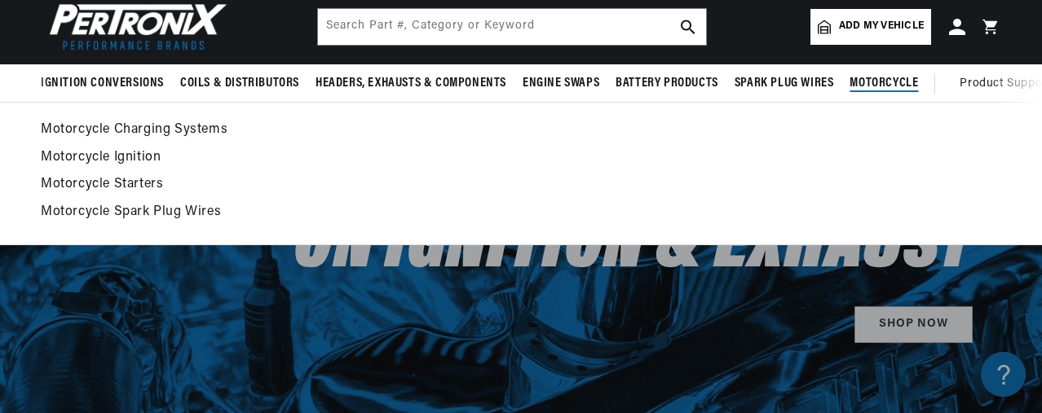
scroll to position [0, 608]
click at [118, 127] on link "Motorcycle Charging Systems" at bounding box center [521, 130] width 961 height 23
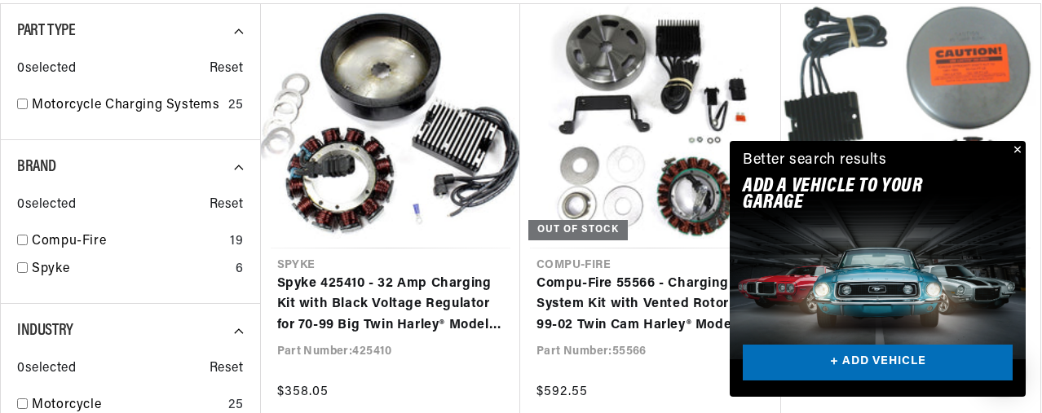
scroll to position [0, 608]
click at [1021, 148] on button "Close" at bounding box center [1016, 151] width 20 height 20
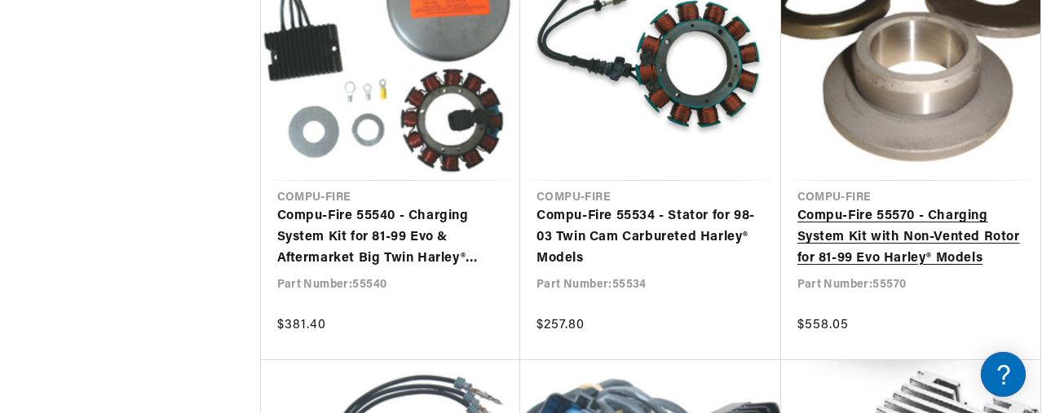
scroll to position [0, 608]
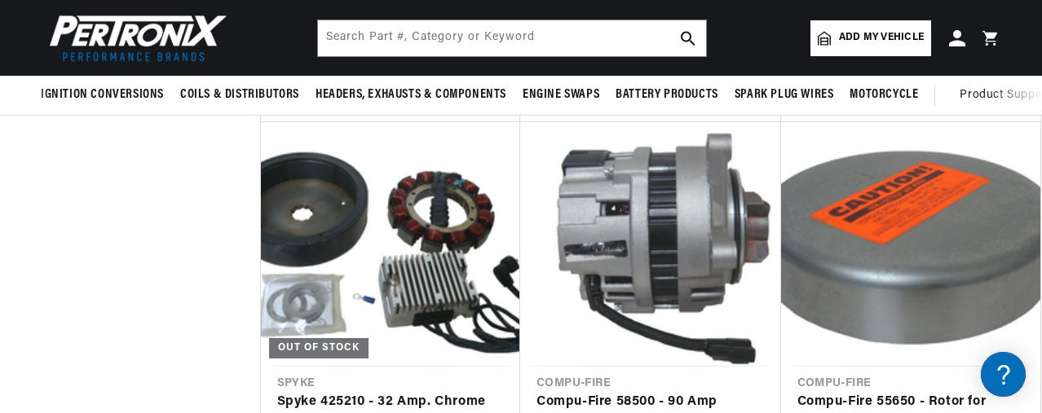
scroll to position [2039, 0]
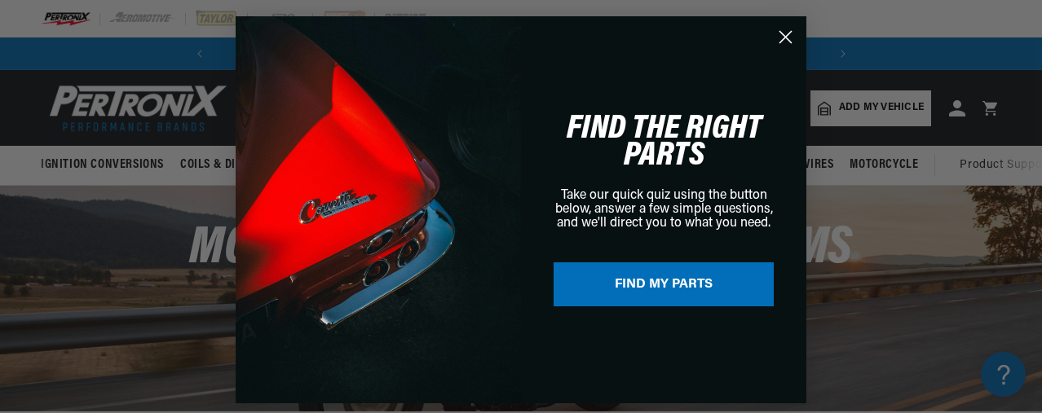
click at [789, 36] on circle "Close dialog" at bounding box center [785, 37] width 27 height 27
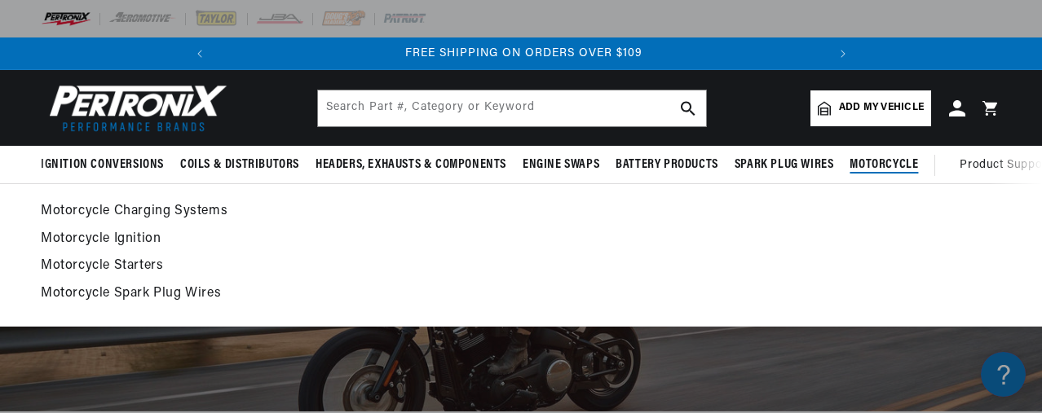
click at [205, 210] on link "Motorcycle Charging Systems" at bounding box center [521, 212] width 961 height 23
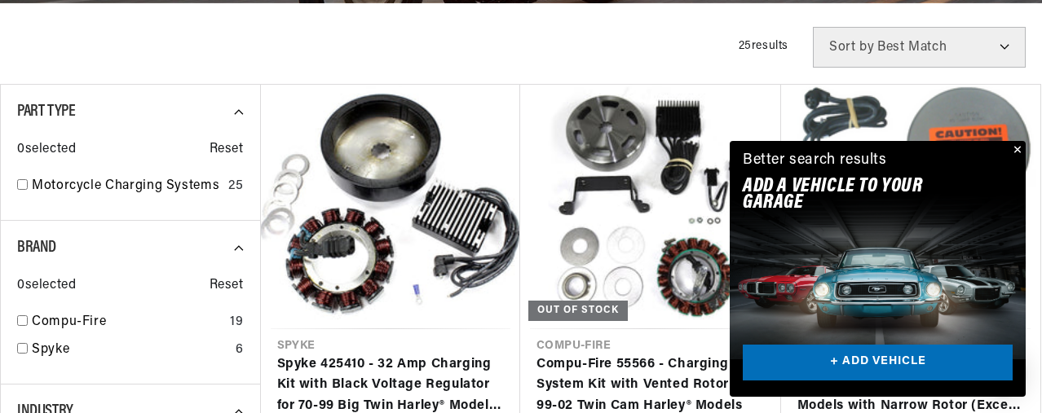
click at [1019, 146] on button "Close" at bounding box center [1016, 151] width 20 height 20
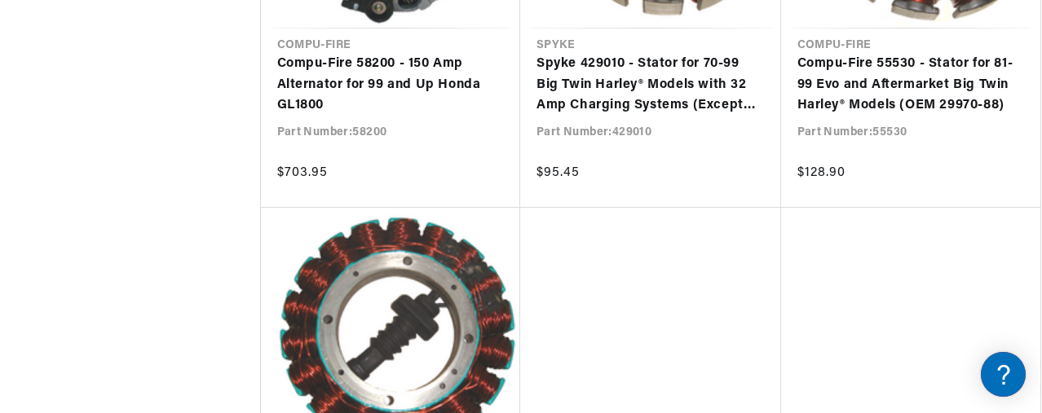
scroll to position [1632, 0]
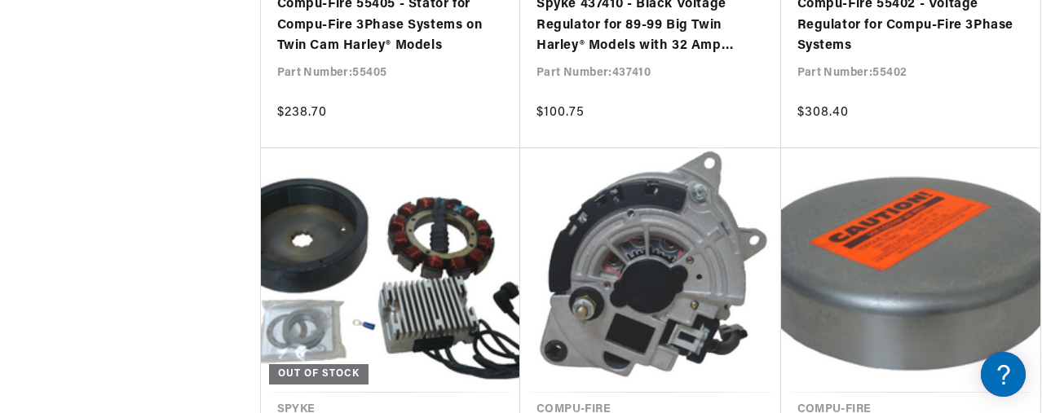
scroll to position [0, 608]
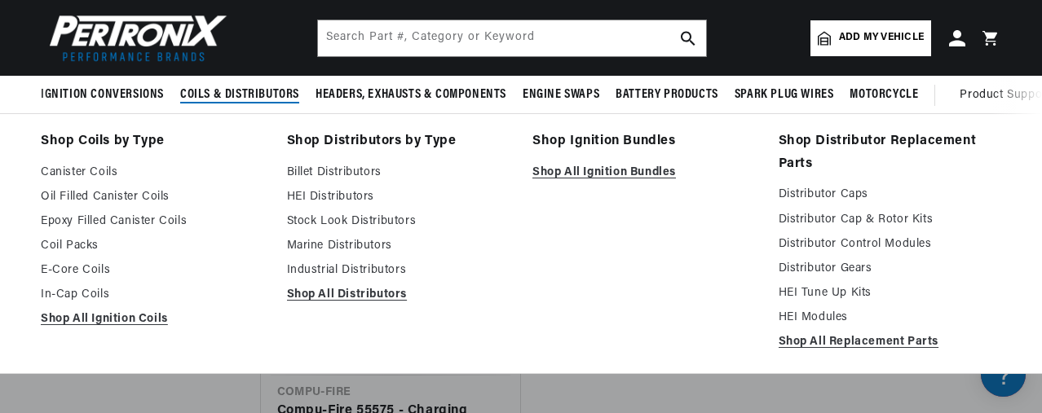
scroll to position [0, 608]
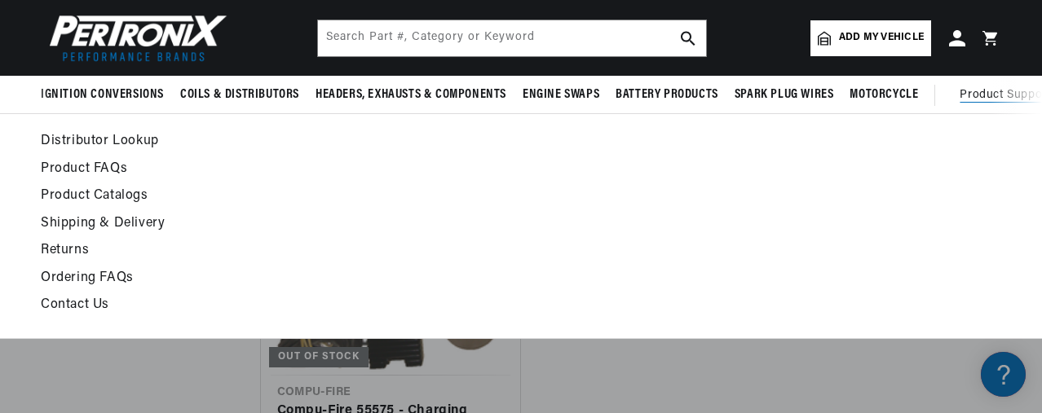
click at [1000, 94] on span "Product Support" at bounding box center [1005, 95] width 91 height 18
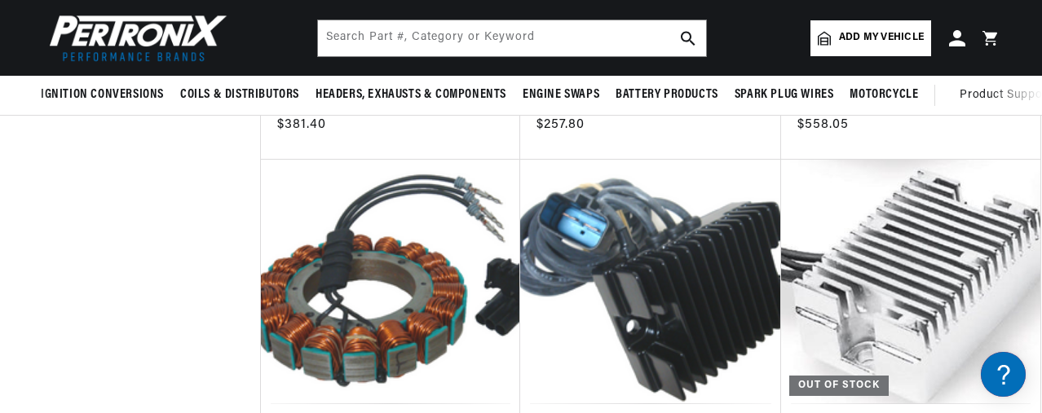
scroll to position [3263, 0]
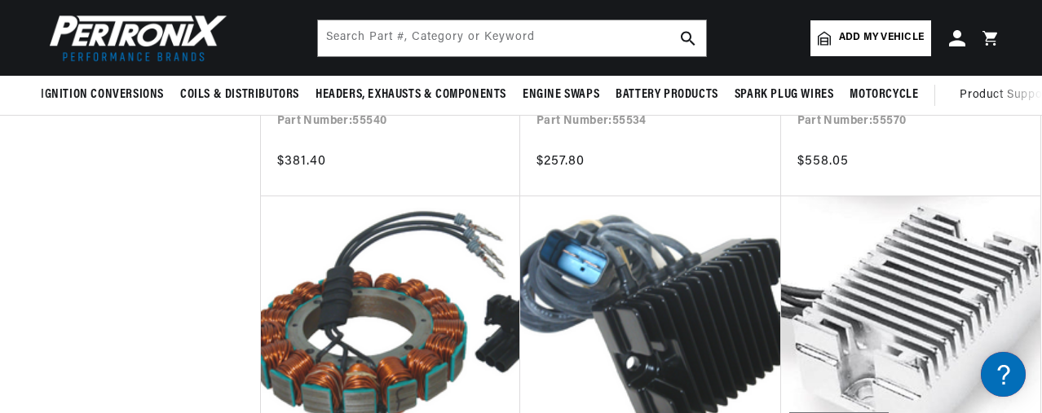
click at [113, 40] on img at bounding box center [135, 38] width 188 height 56
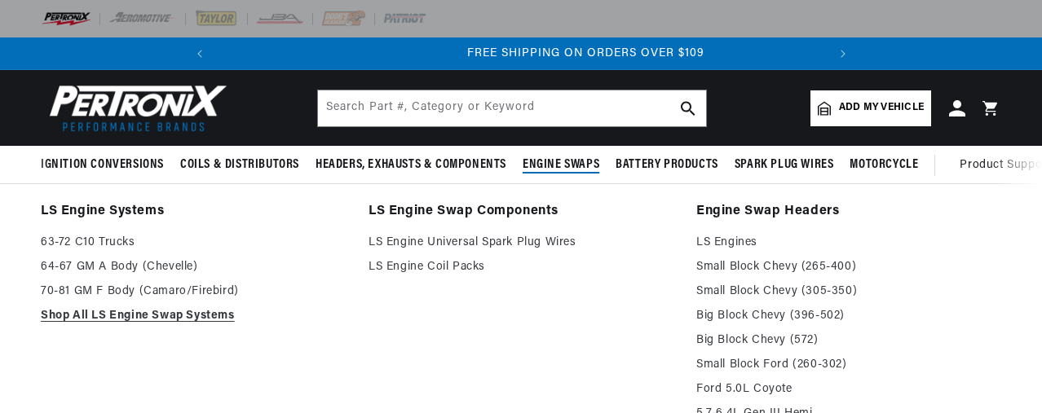
scroll to position [0, 608]
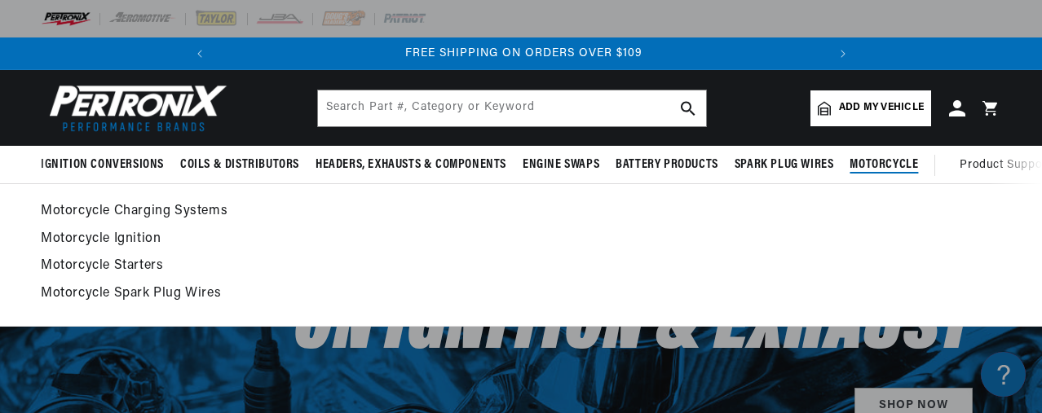
click at [905, 162] on span "Motorcycle" at bounding box center [884, 165] width 68 height 17
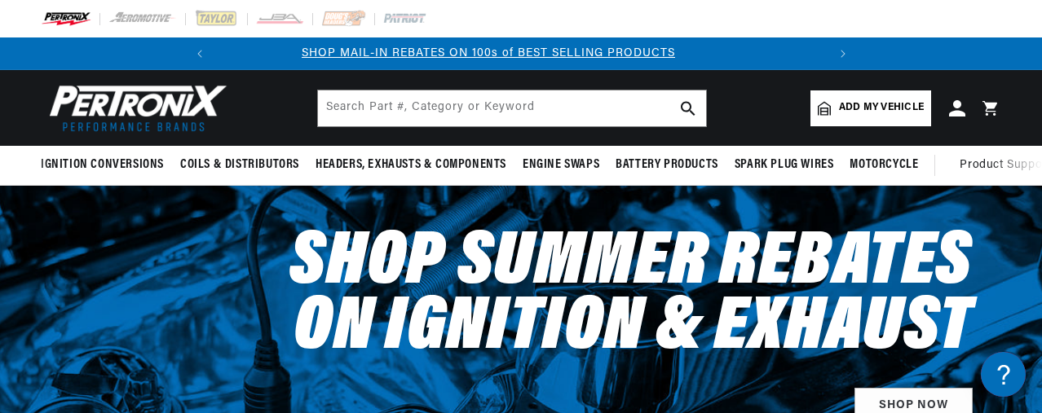
scroll to position [0, 0]
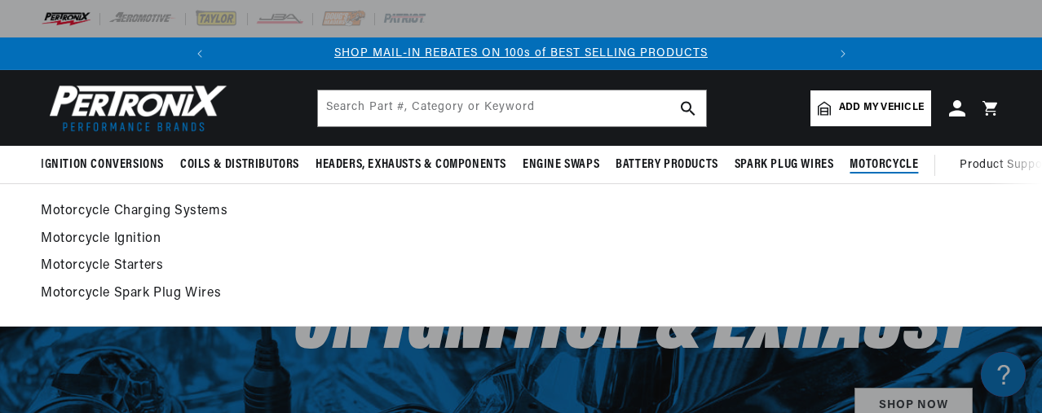
click at [122, 236] on link "Motorcycle Ignition" at bounding box center [521, 239] width 961 height 23
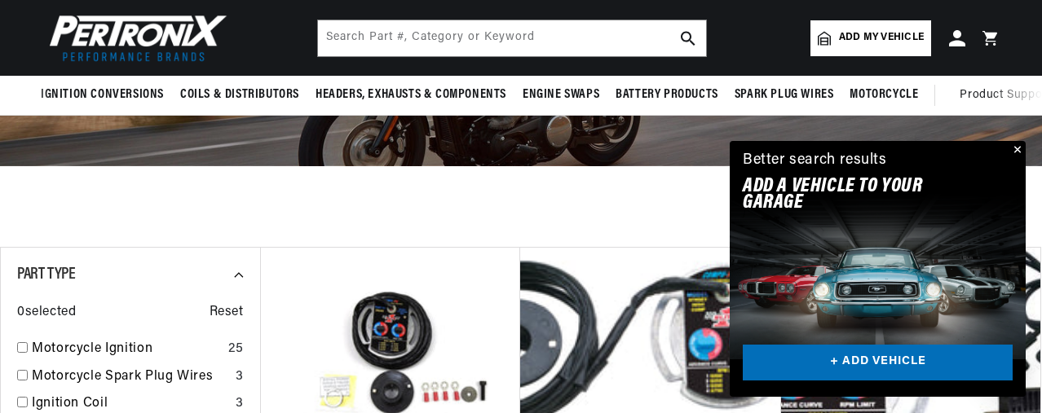
scroll to position [245, 0]
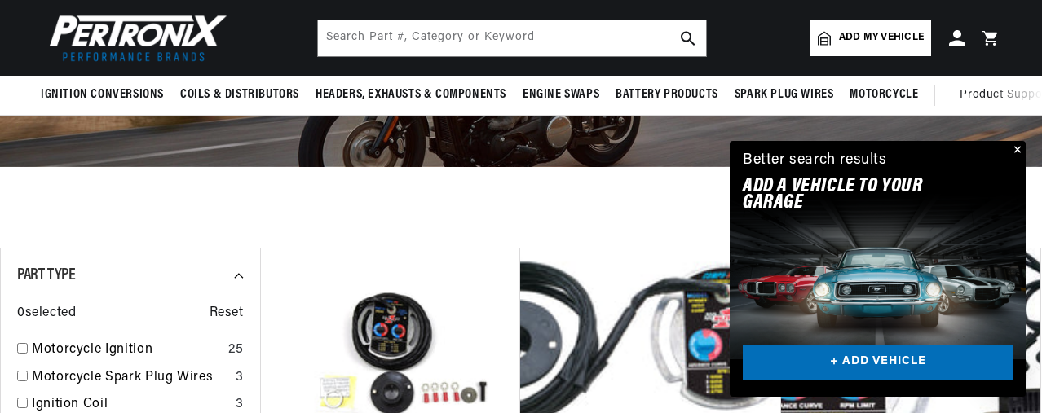
click at [1019, 142] on button "Close" at bounding box center [1016, 151] width 20 height 20
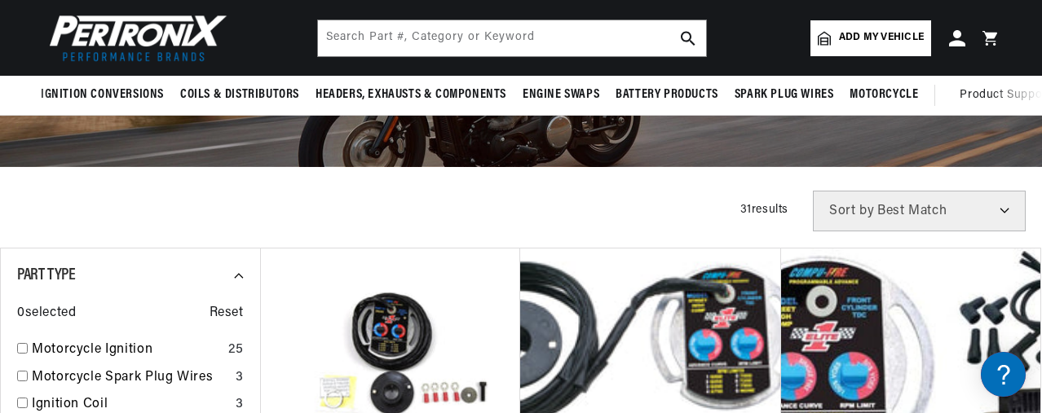
scroll to position [0, 0]
click at [473, 35] on input "text" at bounding box center [512, 38] width 388 height 36
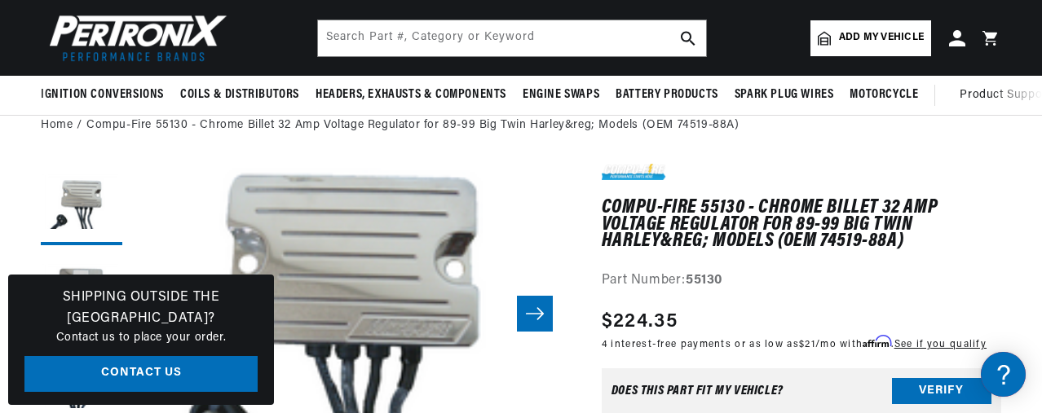
scroll to position [0, 608]
click at [153, 35] on img at bounding box center [135, 38] width 188 height 56
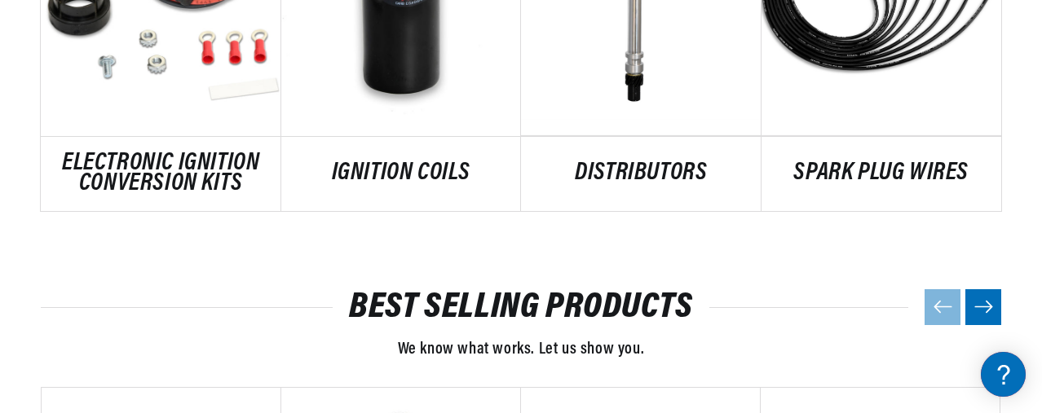
scroll to position [0, 608]
click at [988, 309] on icon "Next slide" at bounding box center [984, 307] width 20 height 14
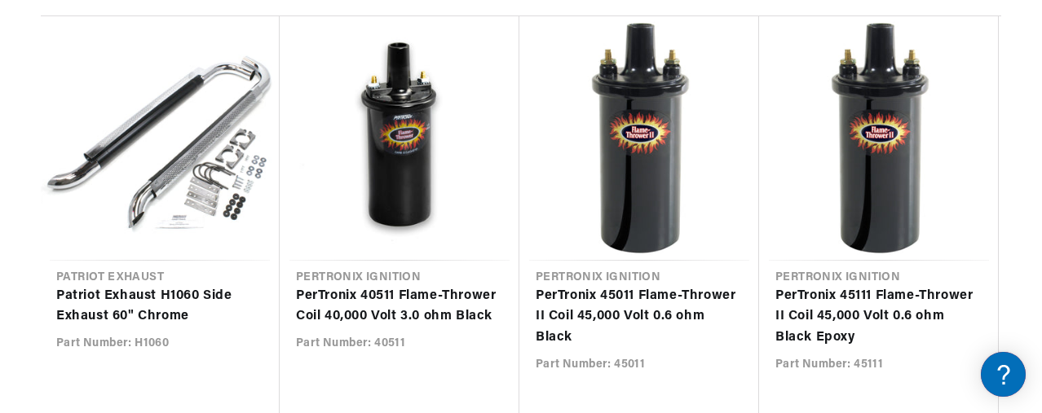
scroll to position [1549, 0]
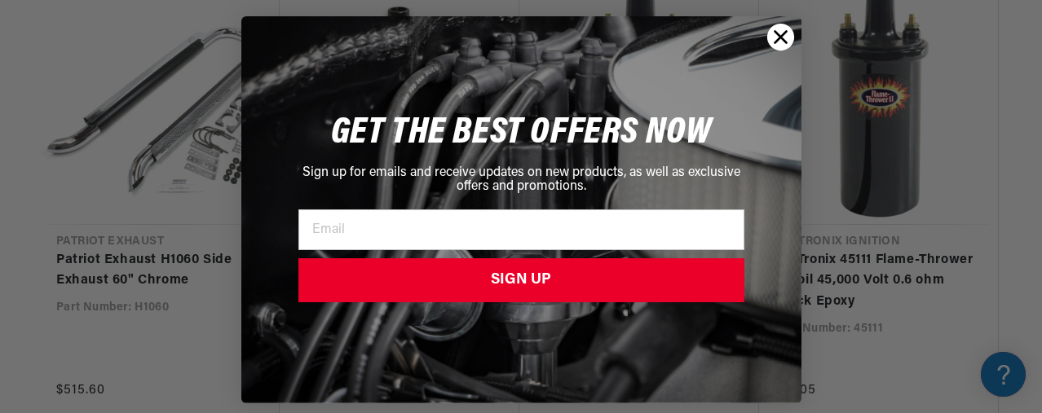
click at [773, 38] on circle "Close dialog" at bounding box center [780, 37] width 27 height 27
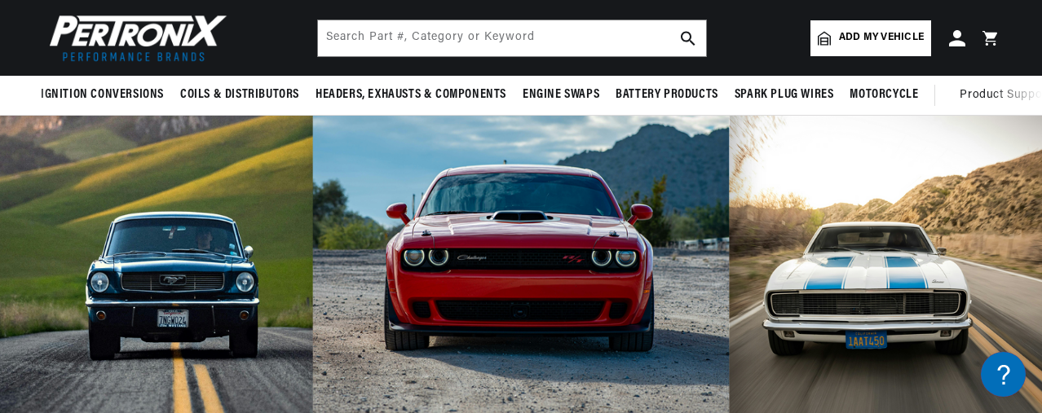
scroll to position [0, 0]
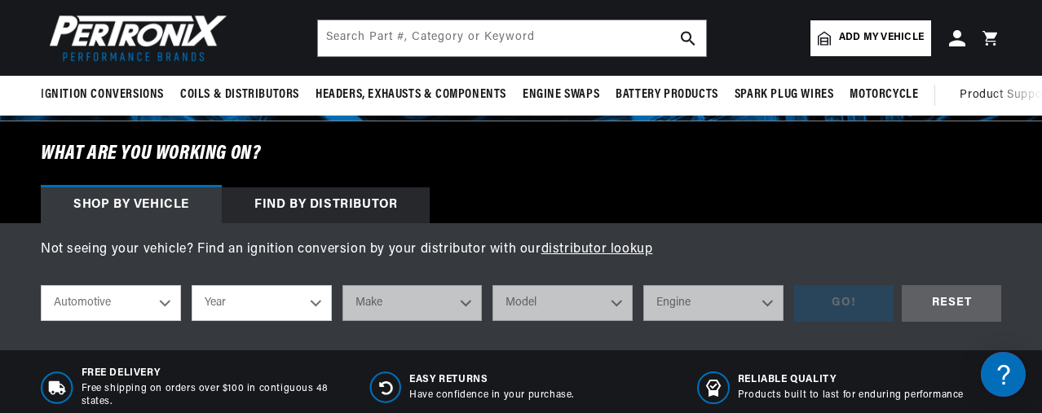
click at [167, 307] on select "Automotive Agricultural Industrial Marine Motorcycle" at bounding box center [111, 303] width 140 height 36
click at [41, 286] on select "Automotive Agricultural Industrial Marine Motorcycle" at bounding box center [111, 303] width 140 height 36
select select "Motorcycle"
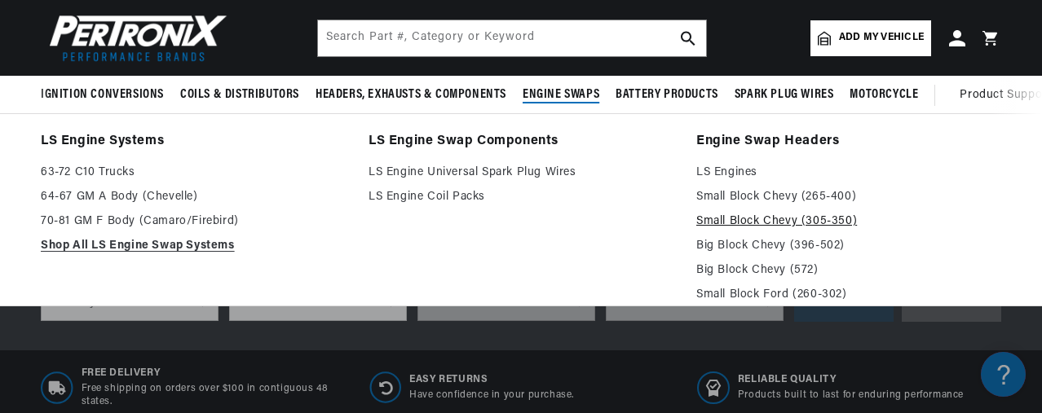
click at [740, 225] on link "Small Block Chevy (305-350)" at bounding box center [848, 222] width 305 height 20
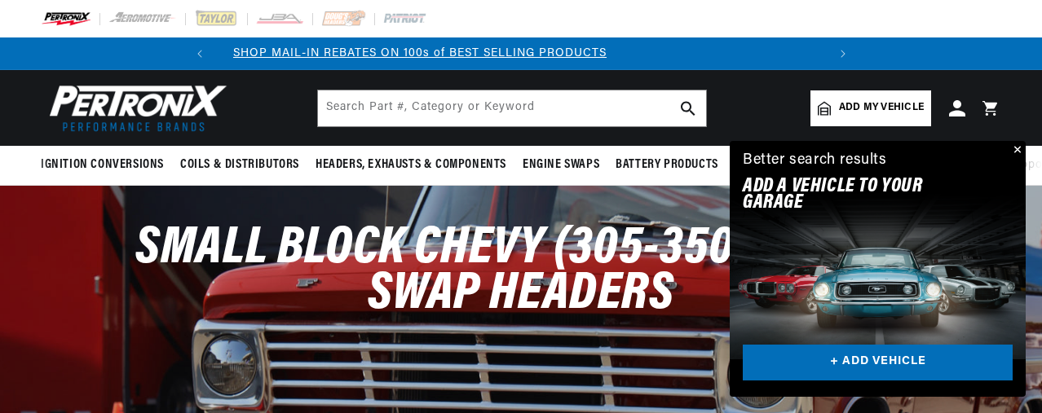
click at [1019, 146] on button "Close" at bounding box center [1016, 151] width 20 height 20
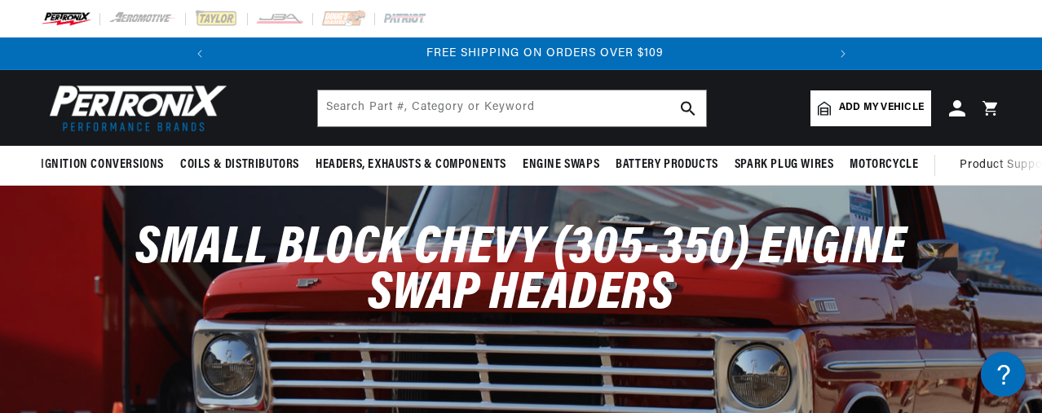
scroll to position [0, 608]
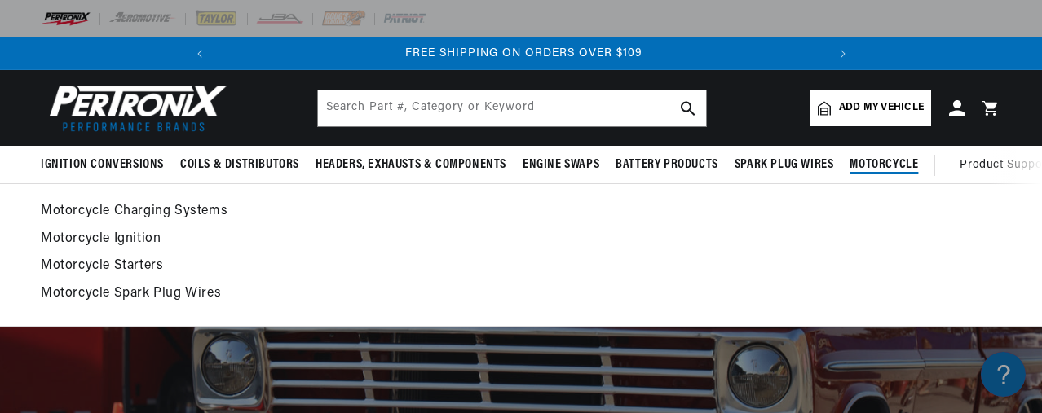
click at [871, 162] on span "Motorcycle" at bounding box center [884, 165] width 68 height 17
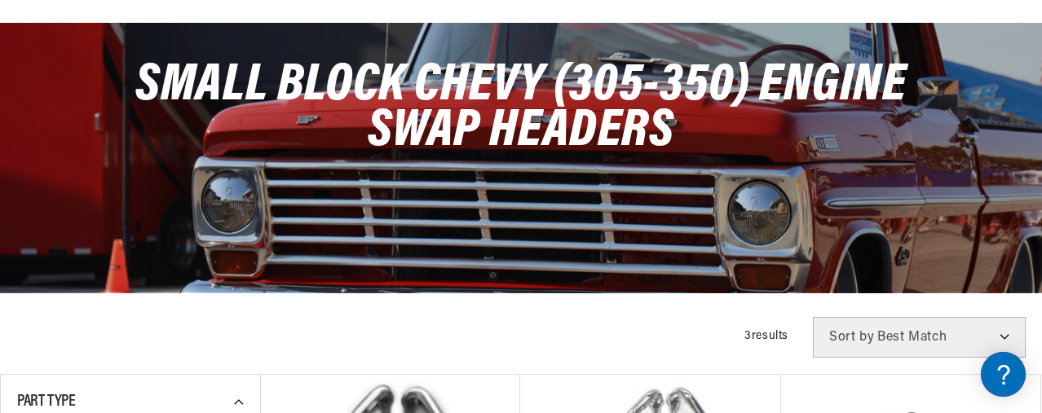
scroll to position [0, 0]
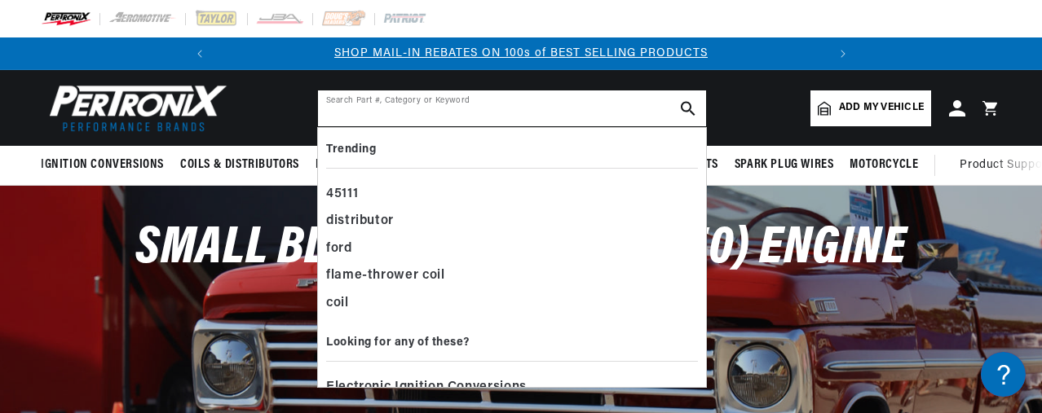
click at [394, 107] on input "text" at bounding box center [512, 109] width 388 height 36
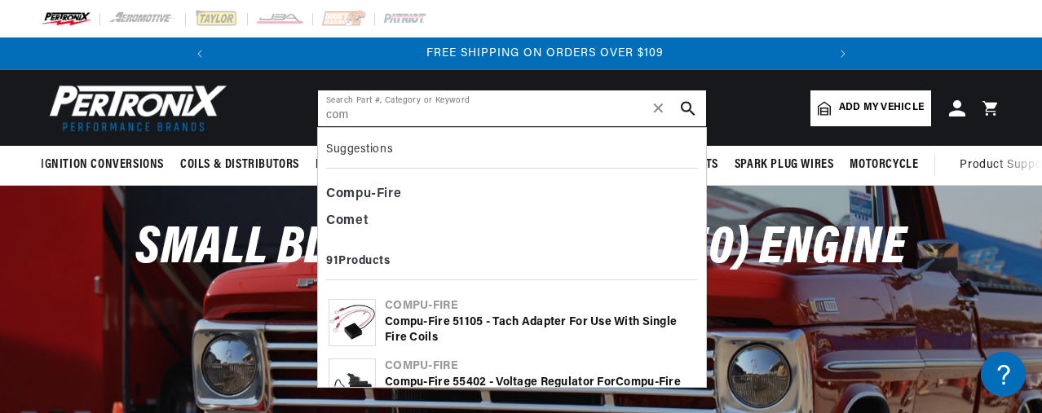
scroll to position [0, 608]
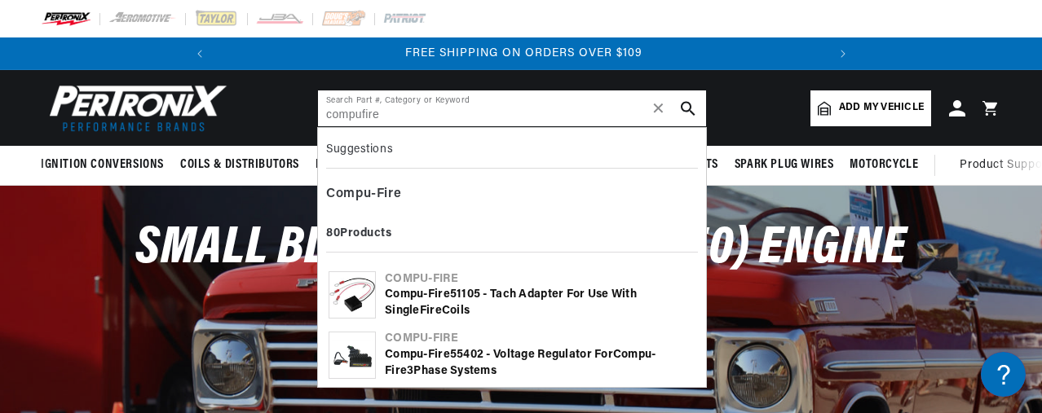
type input "compufire"
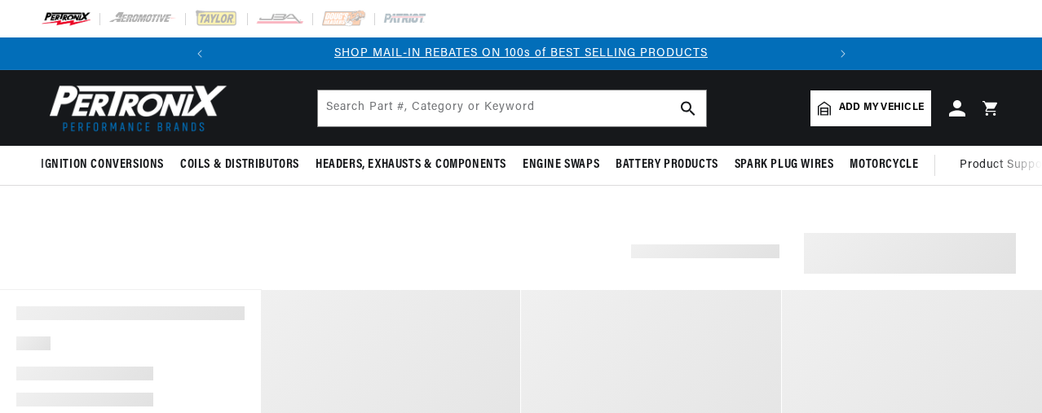
scroll to position [82, 0]
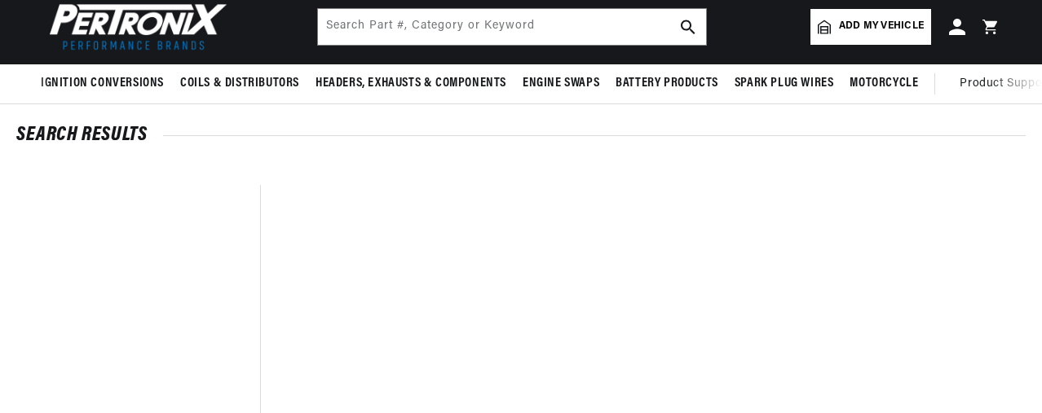
type input "Compu-Fire"
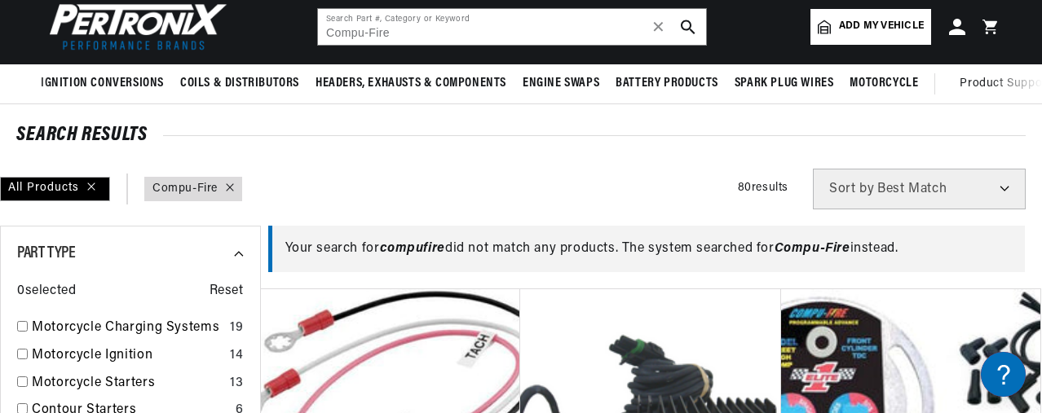
click at [193, 190] on link "query : Compu-Fire" at bounding box center [184, 189] width 65 height 18
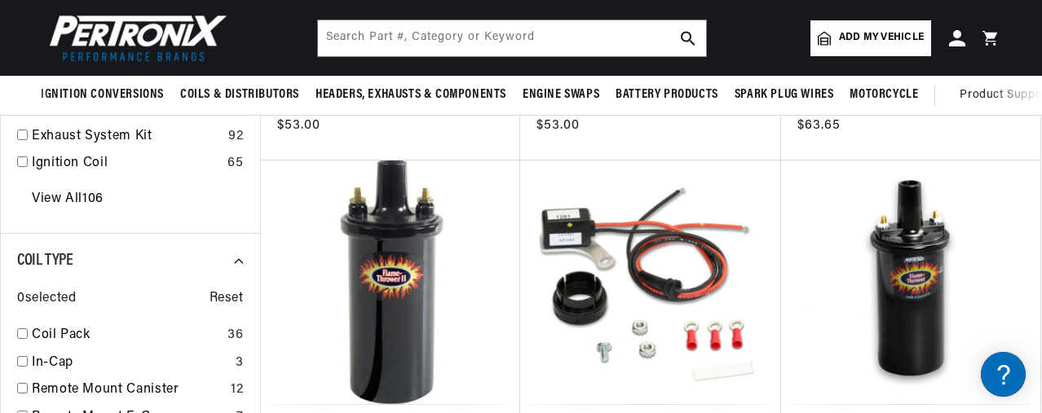
scroll to position [571, 0]
click at [446, 30] on input "text" at bounding box center [512, 38] width 388 height 36
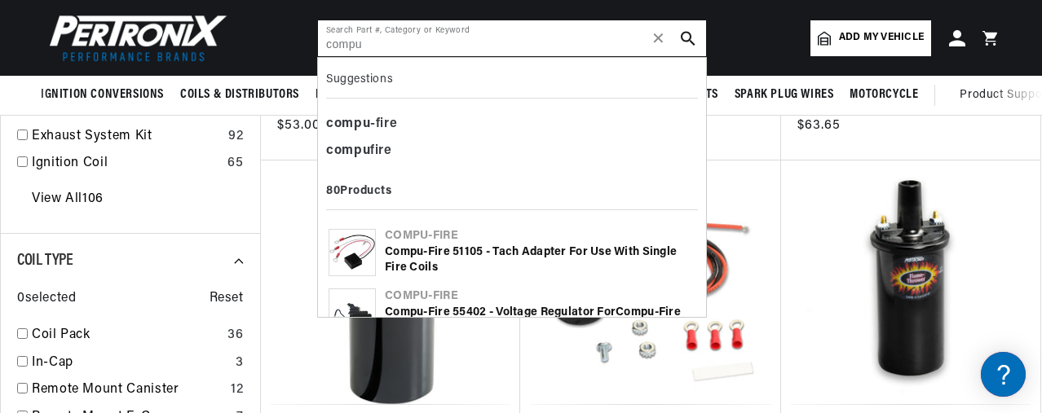
scroll to position [0, 608]
click at [369, 122] on b "compu" at bounding box center [348, 123] width 44 height 13
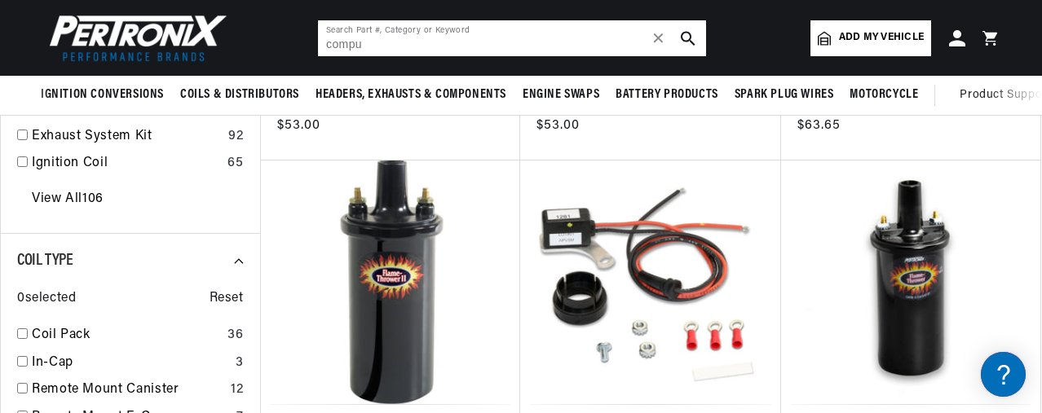
type input "compu-fire"
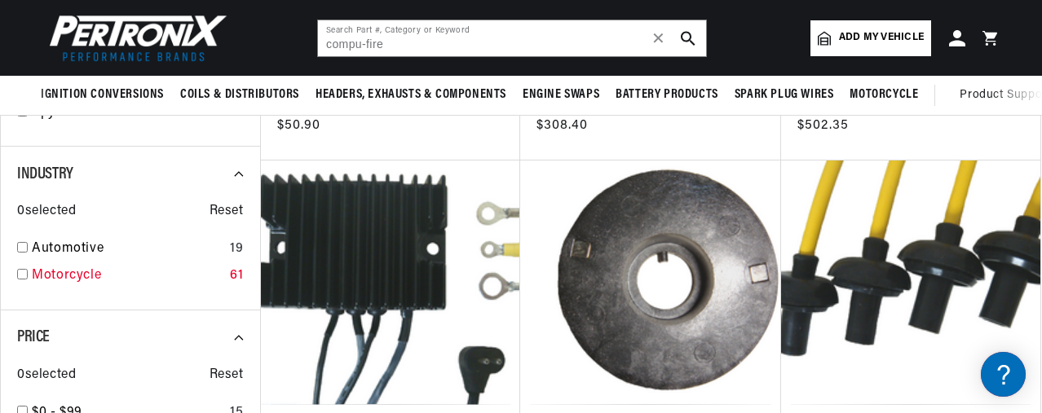
click at [24, 275] on input "checkbox" at bounding box center [22, 274] width 11 height 11
checkbox input "true"
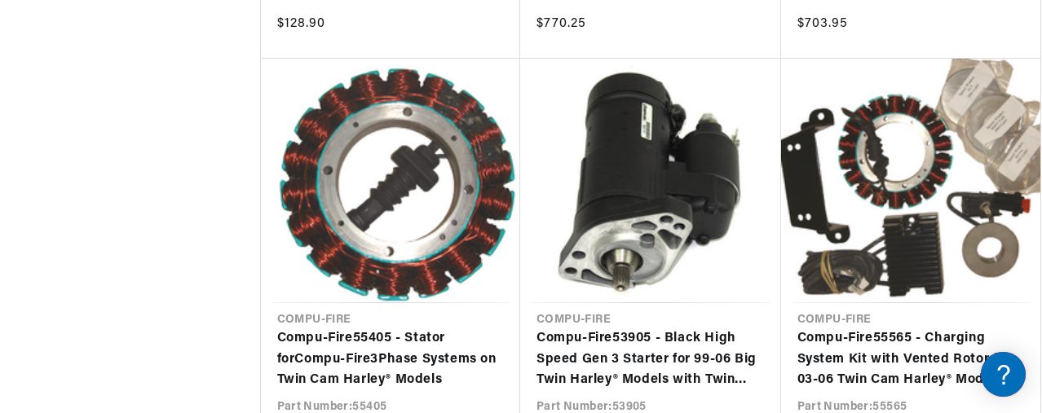
scroll to position [0, 608]
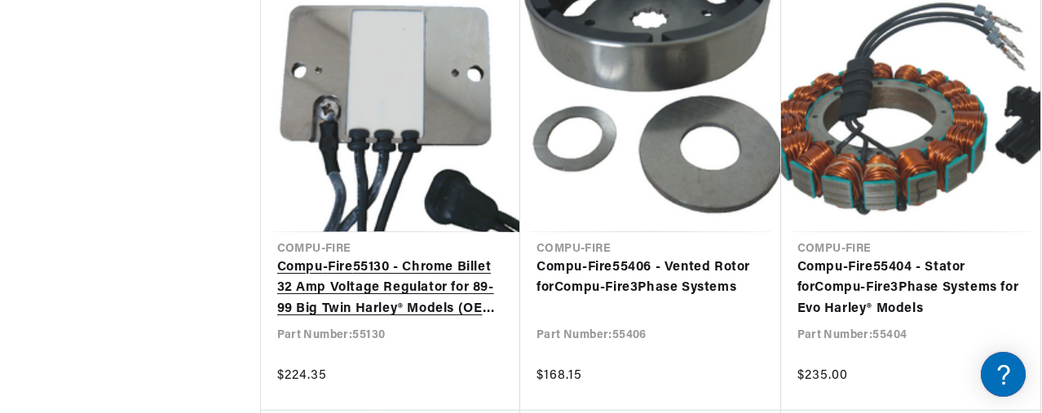
scroll to position [0, 62]
click at [457, 258] on link "Compu - Fire 55130 - Chrome Billet 32 Amp Voltage Regulator for 89-99 Big Twin …" at bounding box center [391, 289] width 228 height 63
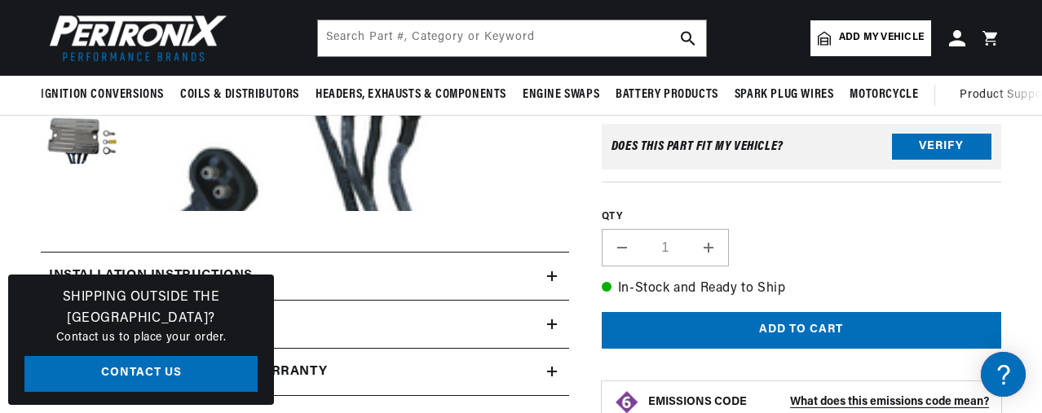
scroll to position [0, 608]
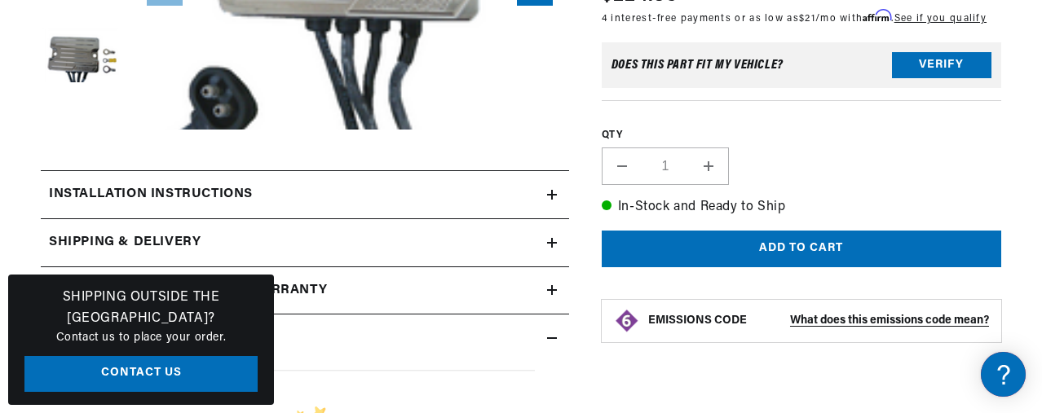
click at [553, 188] on summary "Installation instructions" at bounding box center [305, 194] width 528 height 47
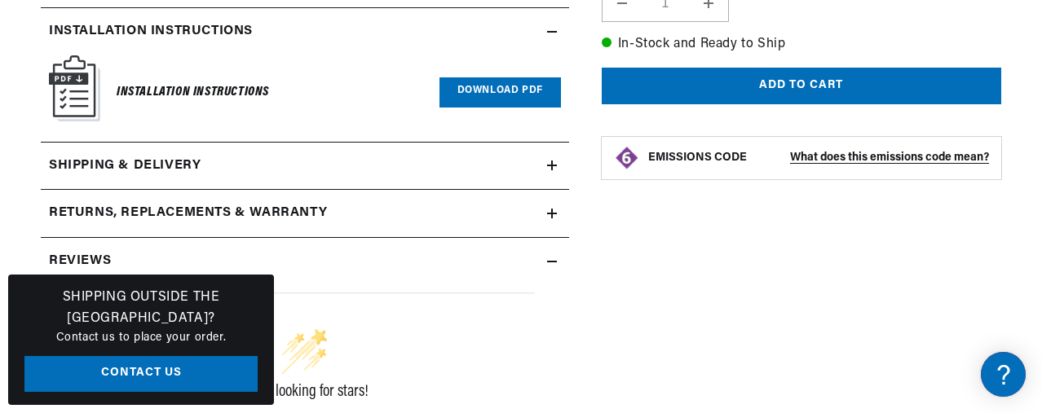
scroll to position [0, 0]
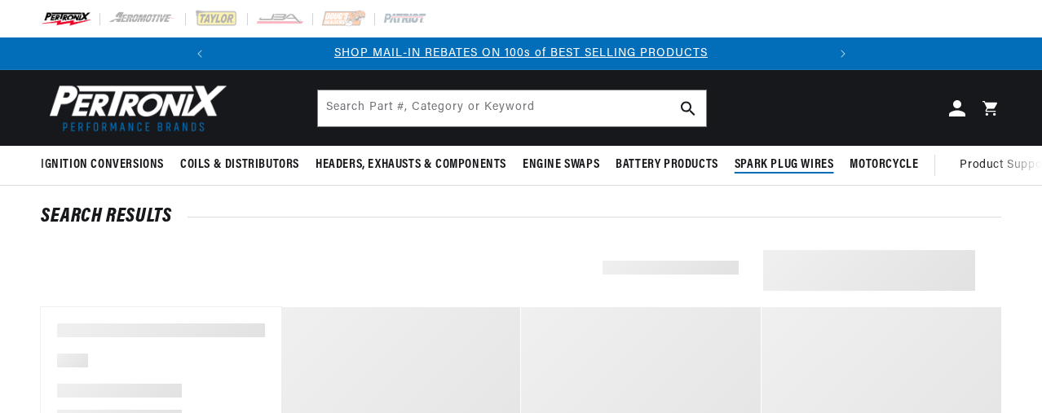
scroll to position [5, 0]
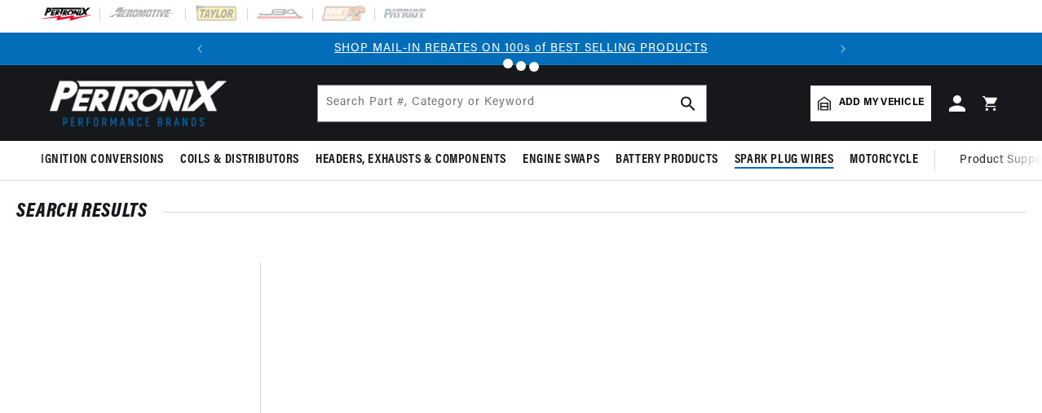
type input "compu-fire"
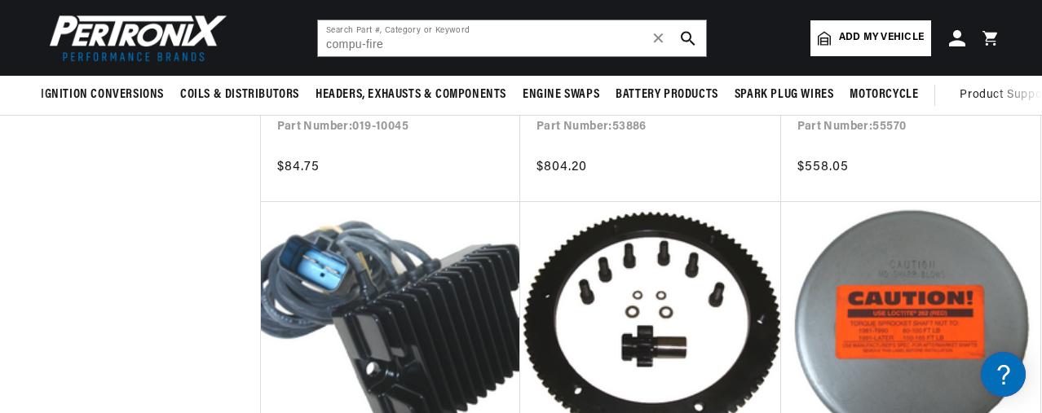
scroll to position [4643, 0]
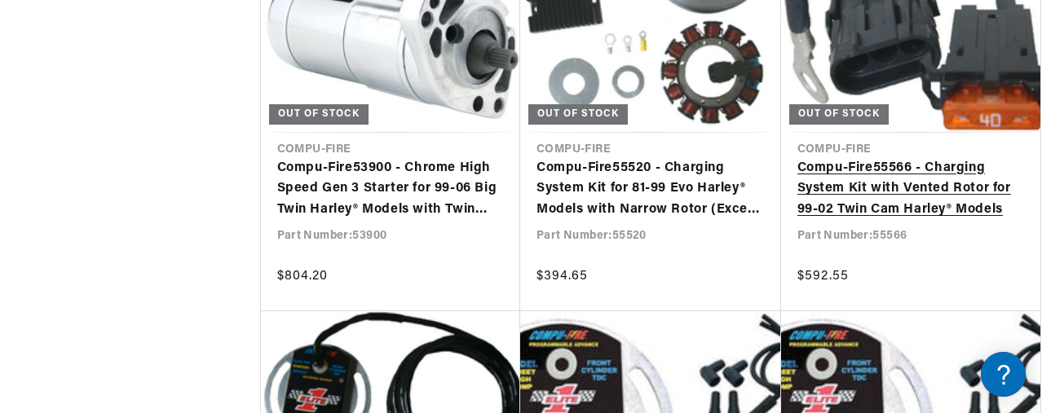
scroll to position [0, 608]
